Goal: Find specific page/section: Find specific page/section

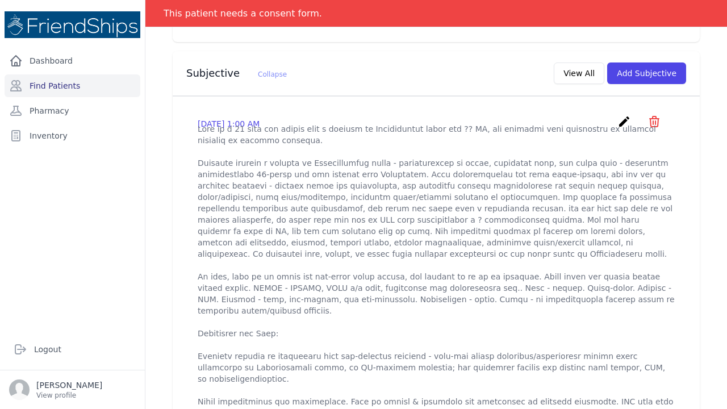
scroll to position [373, 0]
click at [51, 85] on link "Find Patients" at bounding box center [73, 85] width 136 height 23
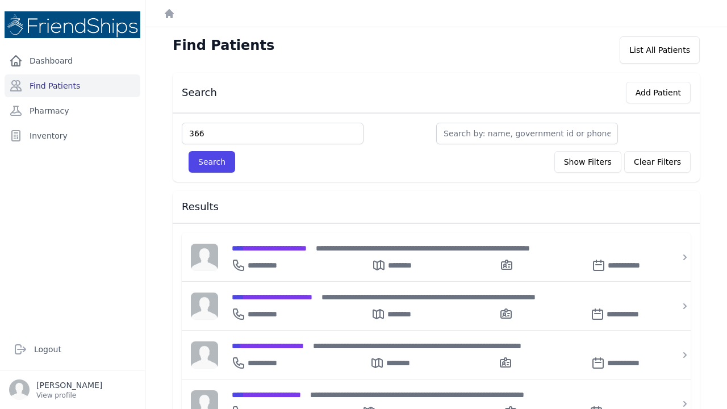
type input "366"
click at [211, 162] on button "Search" at bounding box center [212, 162] width 47 height 22
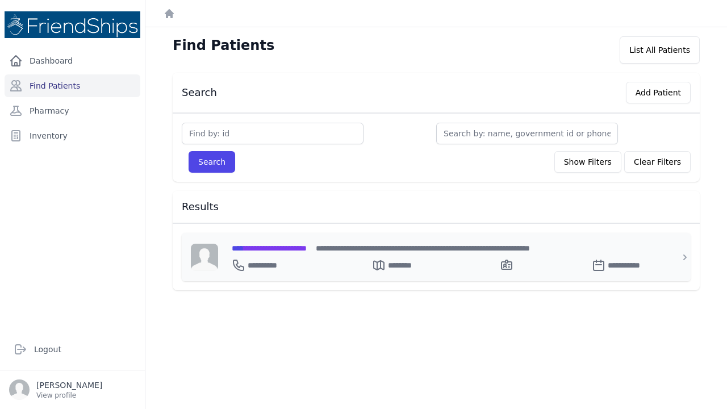
click at [259, 250] on span "**********" at bounding box center [269, 248] width 75 height 8
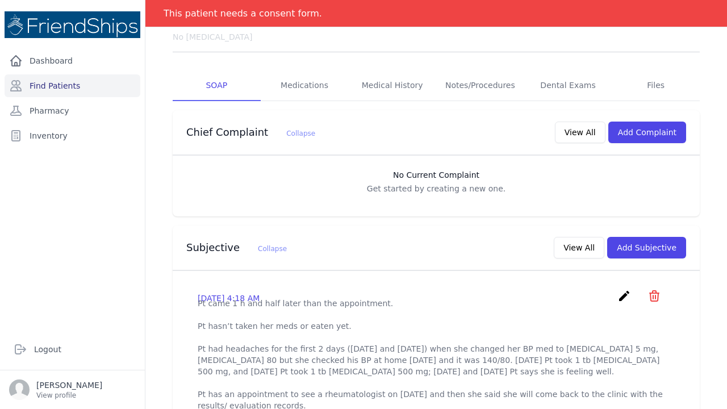
scroll to position [143, 0]
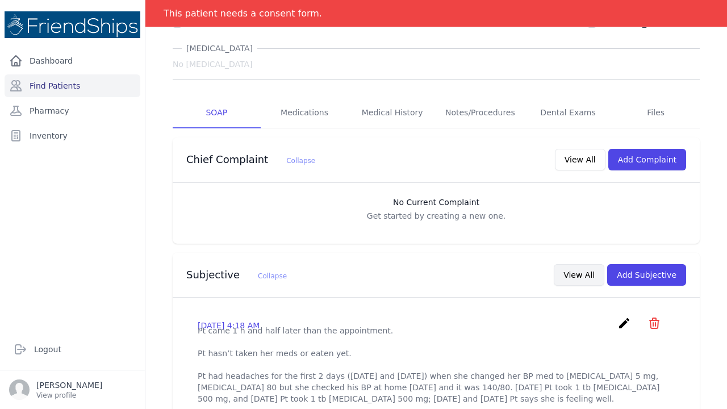
click at [584, 264] on button "View All" at bounding box center [579, 275] width 51 height 22
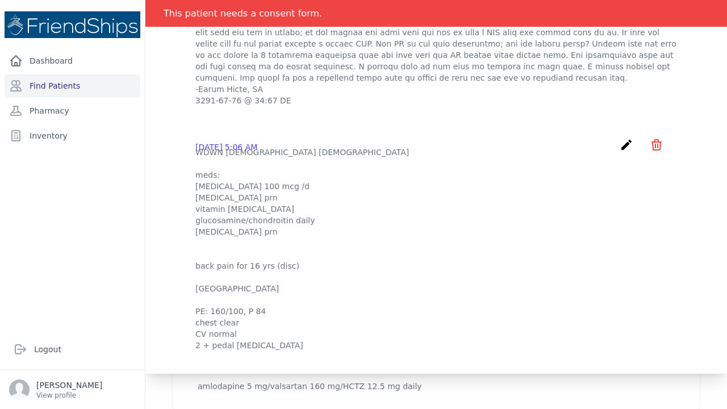
scroll to position [0, 0]
drag, startPoint x: 442, startPoint y: 272, endPoint x: 448, endPoint y: 265, distance: 8.8
click at [448, 265] on p "WDWN [DEMOGRAPHIC_DATA] [DEMOGRAPHIC_DATA] meds: [MEDICAL_DATA] 100 mcg /d [MED…" at bounding box center [437, 249] width 482 height 205
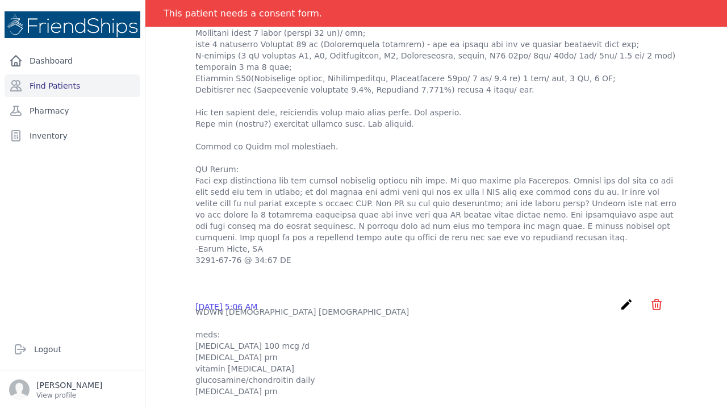
scroll to position [515, 0]
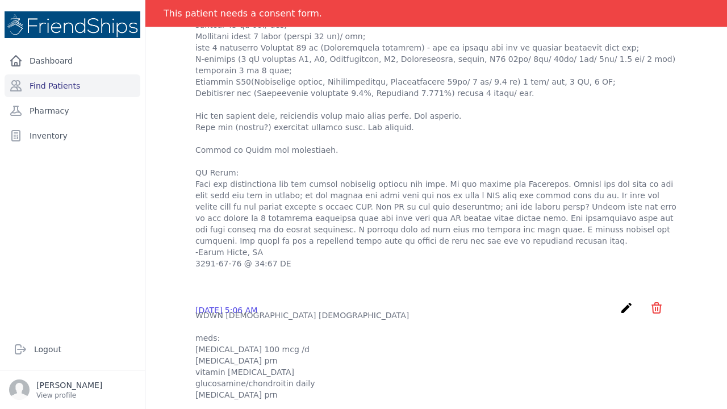
click at [368, 269] on p at bounding box center [437, 110] width 482 height 318
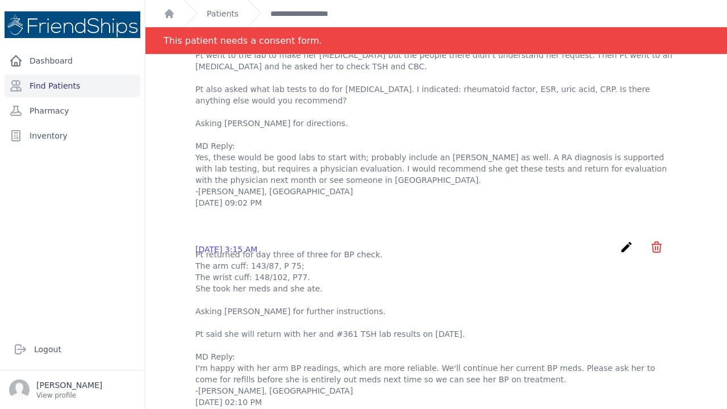
scroll to position [796, 0]
